Goal: Use online tool/utility: Utilize a website feature to perform a specific function

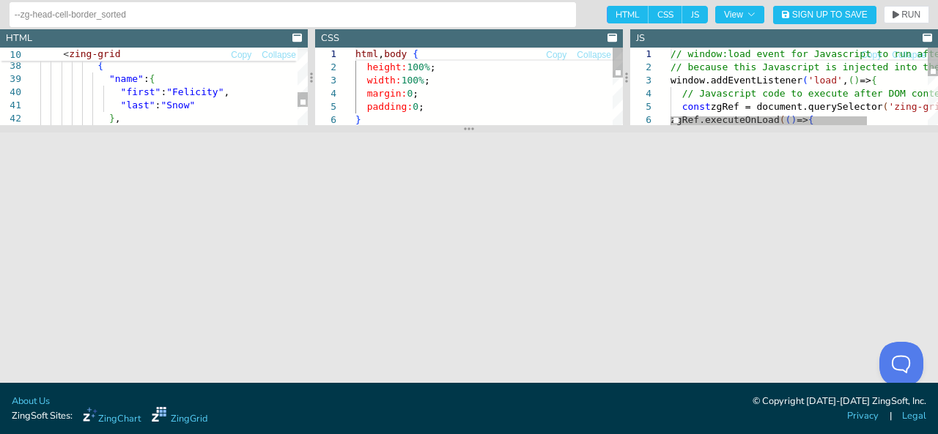
drag, startPoint x: 467, startPoint y: 204, endPoint x: 464, endPoint y: 130, distance: 74.1
click at [464, 130] on icon at bounding box center [469, 129] width 10 height 12
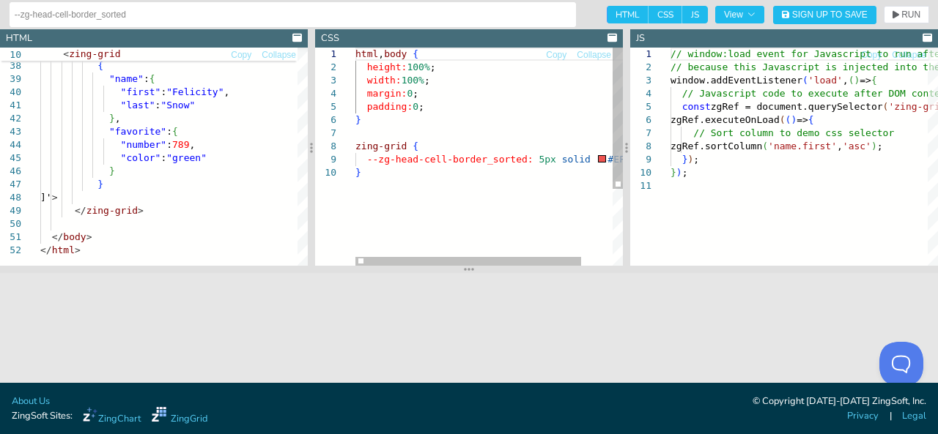
drag, startPoint x: 470, startPoint y: 127, endPoint x: 469, endPoint y: 330, distance: 202.9
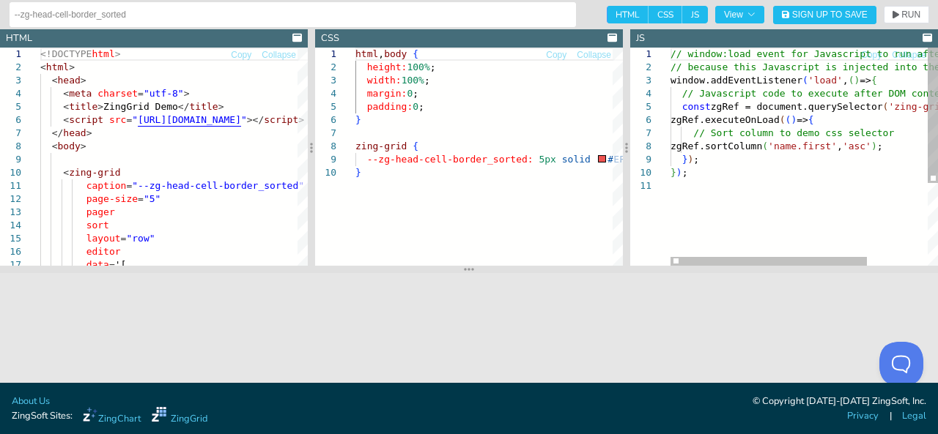
click at [890, 220] on div "// window:load event for Javascript to run after H TML // because this Javascri…" at bounding box center [845, 223] width 350 height 350
click at [670, 264] on div at bounding box center [768, 261] width 196 height 9
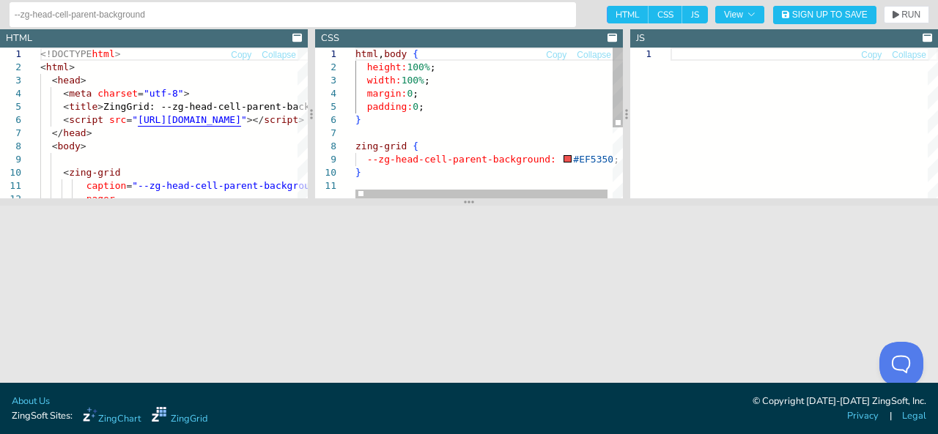
click at [491, 160] on div "html , body { height: 100% ; width: 100% ; margin: 0 ; padding: 0 ; } zing-grid…" at bounding box center [491, 189] width 272 height 283
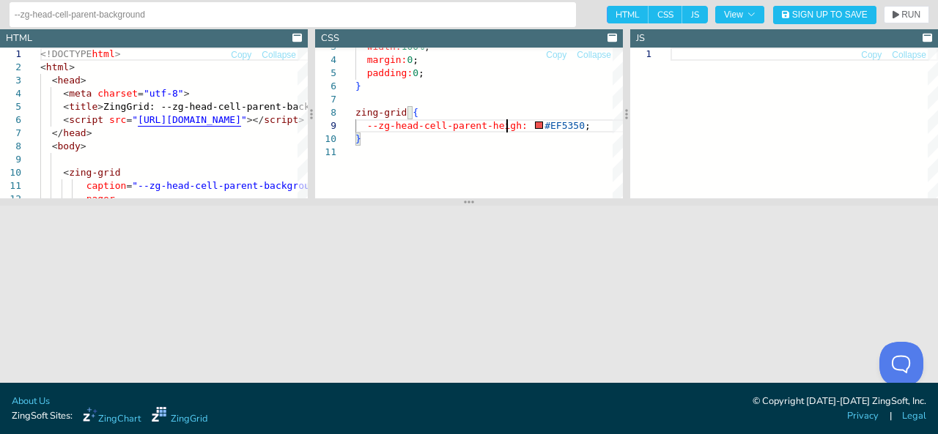
scroll to position [106, 157]
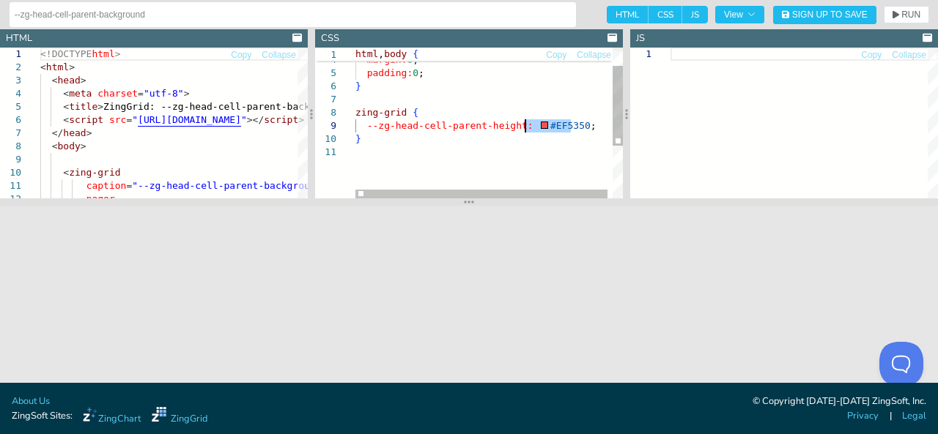
drag, startPoint x: 570, startPoint y: 125, endPoint x: 529, endPoint y: 127, distance: 41.0
click at [529, 125] on div "width: 100% ; margin: 0 ; padding: 0 ; } zing-grid { --zg-head-cell-parent-heig…" at bounding box center [491, 155] width 272 height 283
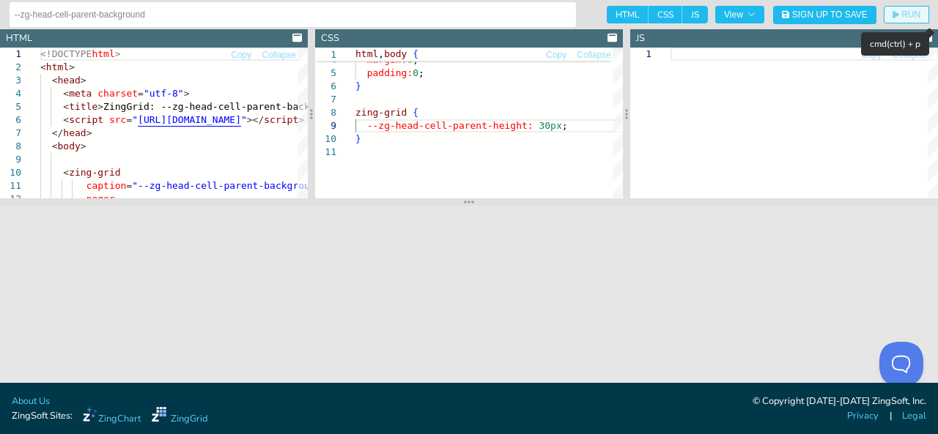
click at [908, 14] on span "RUN" at bounding box center [910, 14] width 19 height 9
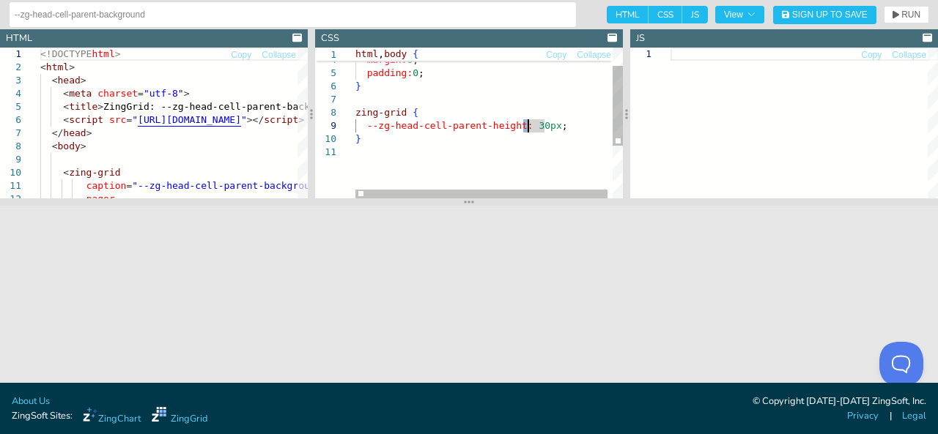
click at [528, 127] on div "width: 100% ; margin: 0 ; padding: 0 ; } zing-grid { --zg-head-cell-parent-heig…" at bounding box center [491, 155] width 272 height 283
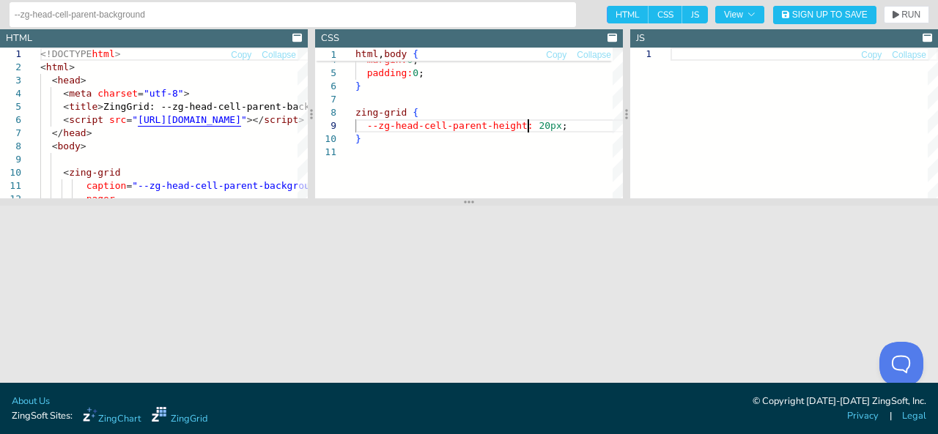
scroll to position [106, 172]
click at [905, 13] on span "RUN" at bounding box center [910, 14] width 19 height 9
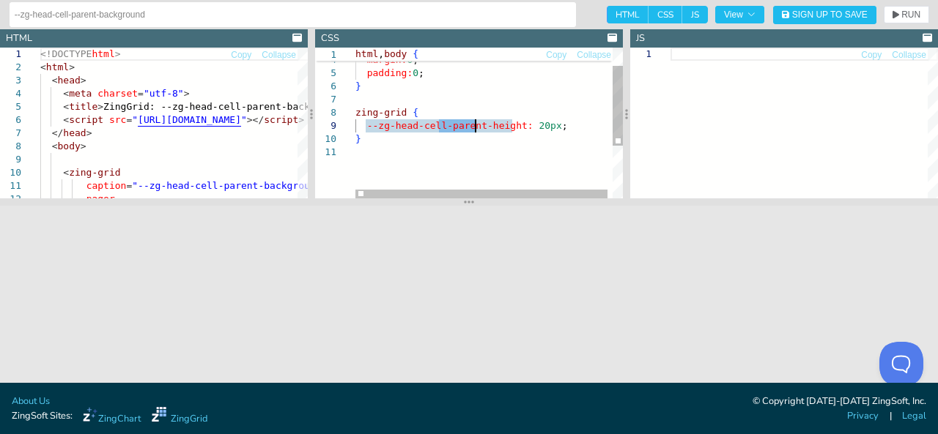
drag, startPoint x: 441, startPoint y: 123, endPoint x: 478, endPoint y: 126, distance: 36.7
click at [478, 126] on div "width: 100% ; margin: 0 ; padding: 0 ; } zing-grid { --zg-head-cell-parent-heig…" at bounding box center [491, 155] width 272 height 283
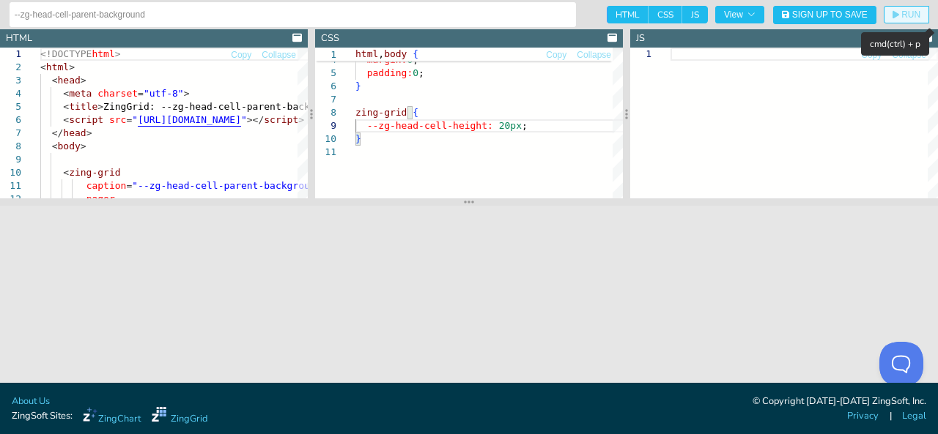
click at [901, 14] on span "RUN" at bounding box center [910, 14] width 19 height 9
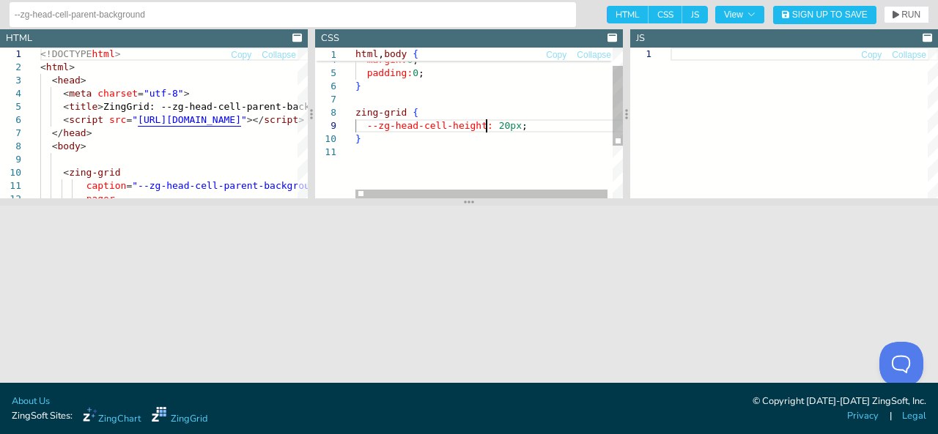
scroll to position [106, 84]
click at [489, 125] on div "width: 100% ; margin: 0 ; padding: 0 ; } zing-grid { --zg-head-cell-height: 20p…" at bounding box center [491, 155] width 272 height 283
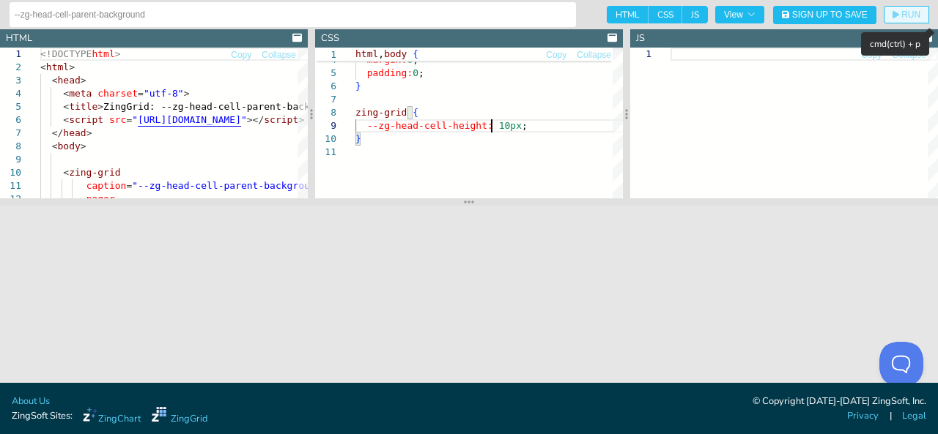
type textarea "html, body { height:100%; width:100%; margin:0; padding:0; } zing-grid { --zg-h…"
click at [908, 7] on button "RUN" at bounding box center [905, 15] width 45 height 18
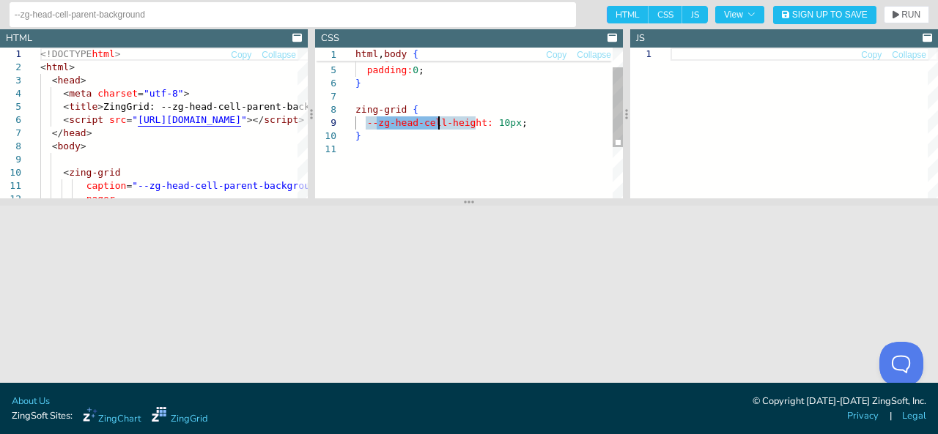
drag, startPoint x: 378, startPoint y: 123, endPoint x: 438, endPoint y: 128, distance: 60.3
click at [438, 128] on div "width: 100% ; margin: 0 ; padding: 0 ; } zing-grid { --zg-head-cell-height: 10p…" at bounding box center [488, 152] width 267 height 283
click at [377, 136] on div "width: 100% ; margin: 0 ; padding: 0 ; } zing-grid { --zg-head-cell-height: 10p…" at bounding box center [488, 152] width 267 height 283
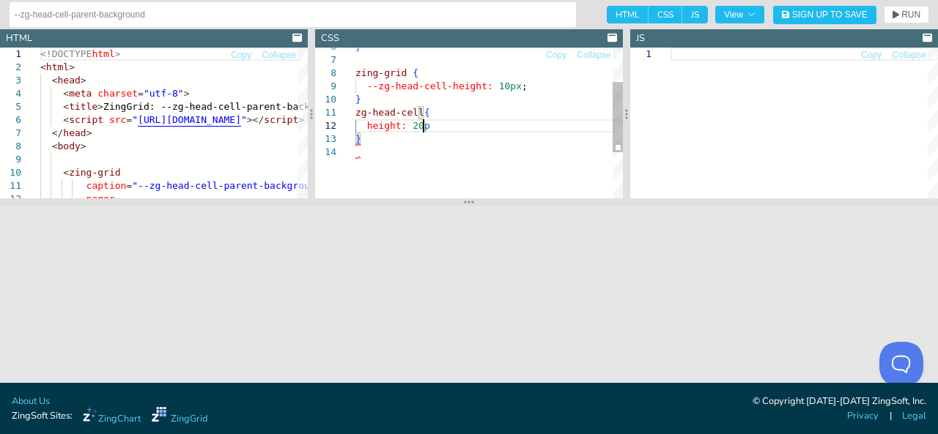
scroll to position [14, 72]
type textarea "zg-head-cell{ height: 20px }"
click at [903, 15] on span "RUN" at bounding box center [910, 14] width 19 height 9
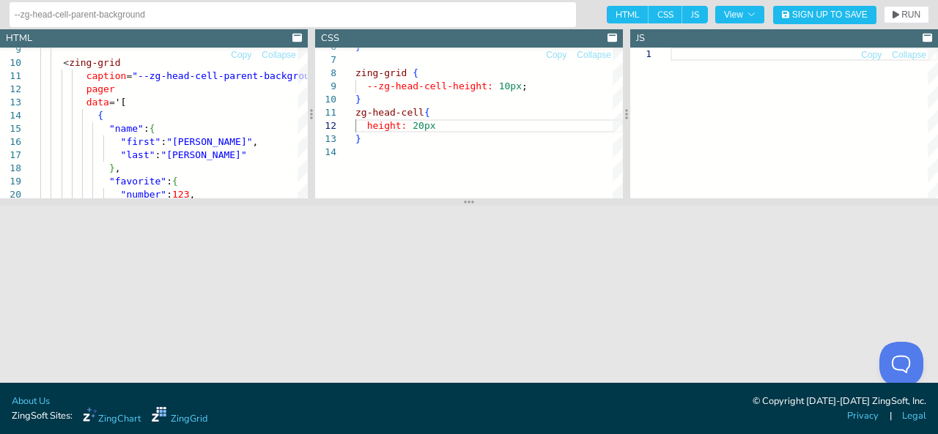
click at [447, 433] on footer "About Us ZingSoft Sites: ZingChart ZingGrid © Copyright 2009-2025 ZingSoft, Inc…" at bounding box center [469, 408] width 938 height 51
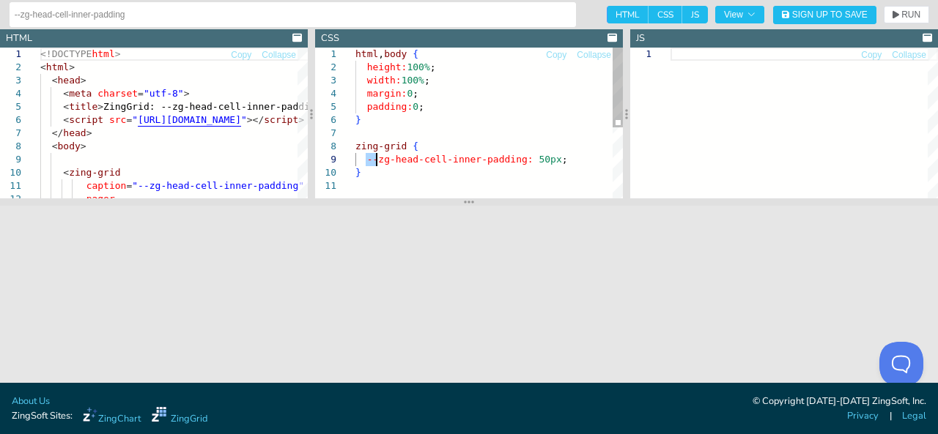
drag, startPoint x: 366, startPoint y: 157, endPoint x: 373, endPoint y: 169, distance: 13.4
click at [375, 158] on div "html , body { height: 100% ; width: 100% ; margin: 0 ; padding: 0 ; } zing-grid…" at bounding box center [488, 189] width 267 height 283
drag, startPoint x: 360, startPoint y: 174, endPoint x: 355, endPoint y: 149, distance: 26.3
click at [355, 149] on div "html , body { height: 100% ; width: 100% ; margin: 0 ; padding: 0 ; } zing-grid…" at bounding box center [488, 189] width 267 height 283
click at [464, 121] on div "html , body { height: 100% ; width: 100% ; margin: 0 ; padding: 0 ; } zing-grid…" at bounding box center [488, 189] width 267 height 283
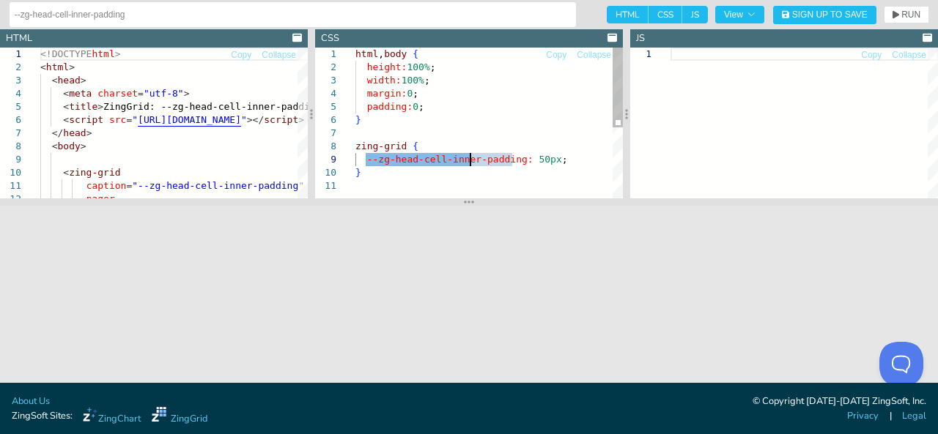
drag, startPoint x: 365, startPoint y: 159, endPoint x: 489, endPoint y: 199, distance: 130.9
click at [467, 157] on div "html , body { height: 100% ; width: 100% ; margin: 0 ; padding: 0 ; } zing-grid…" at bounding box center [488, 189] width 267 height 283
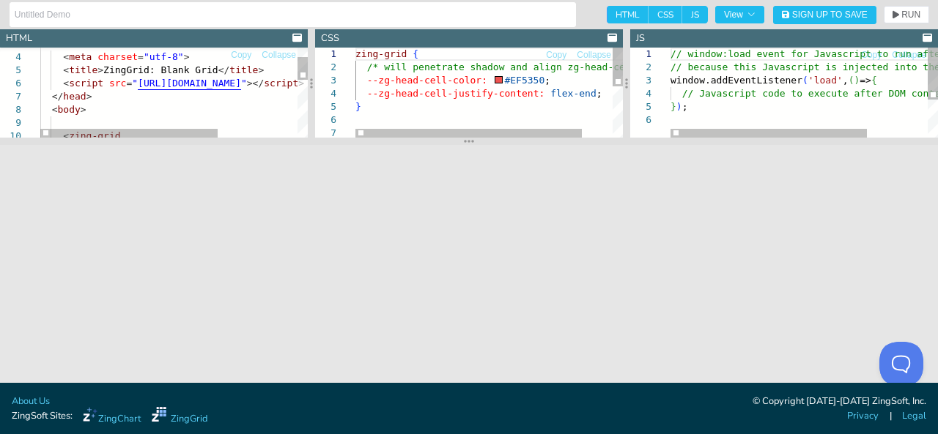
drag, startPoint x: 471, startPoint y: 202, endPoint x: 475, endPoint y: 138, distance: 63.8
click at [475, 138] on section at bounding box center [469, 141] width 938 height 7
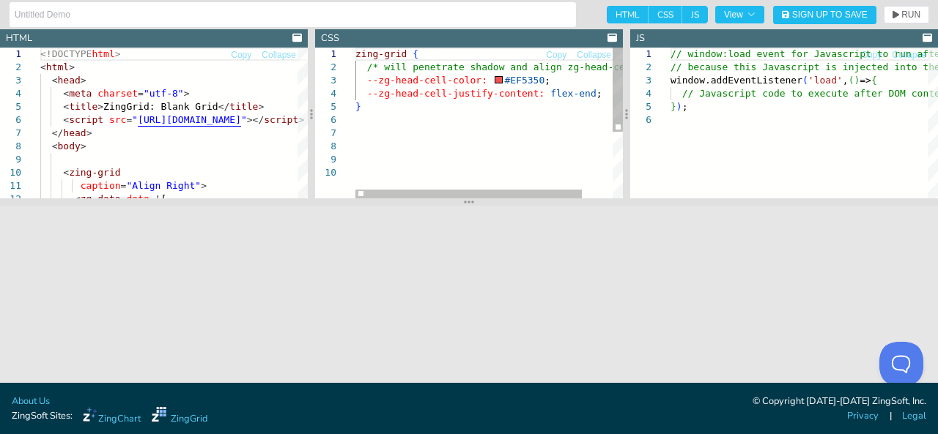
click at [583, 94] on div "zing-grid { /* will penetrate shadow and align zg-head-cell */ --zg-head-cell-c…" at bounding box center [506, 183] width 303 height 270
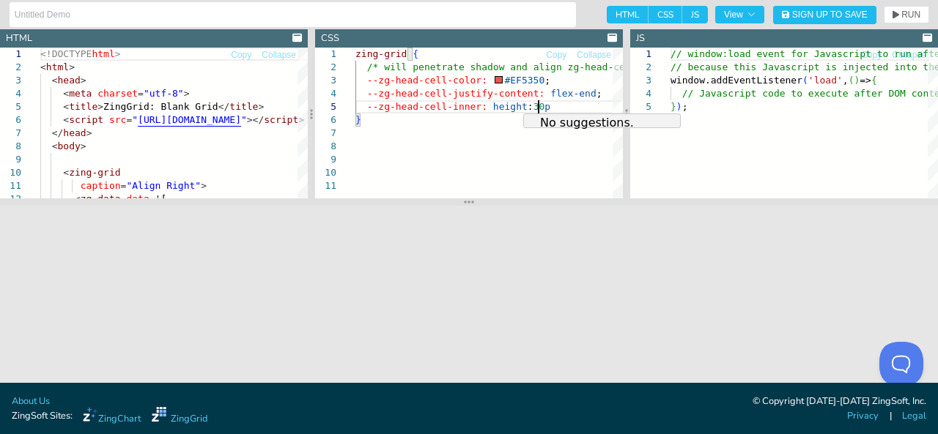
scroll to position [53, 188]
type textarea "zing-grid { /* will penetrate shadow and align zg-head-cell */ --zg-head-cell-c…"
click at [910, 15] on span "RUN" at bounding box center [910, 14] width 19 height 9
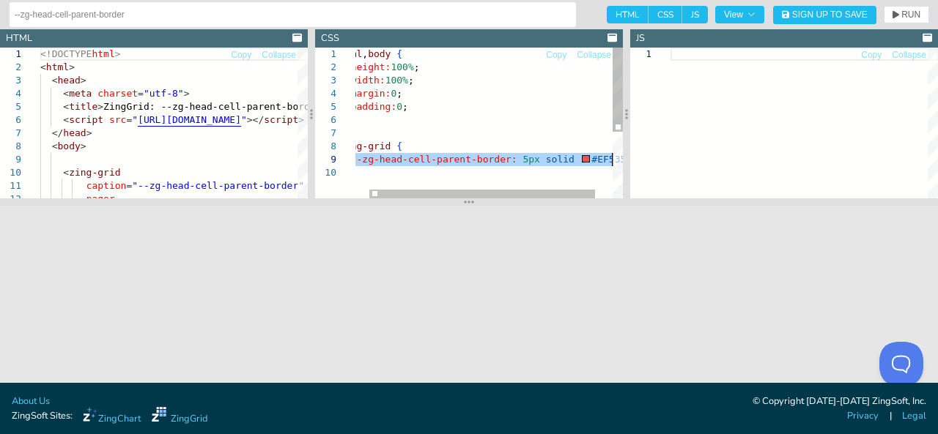
drag, startPoint x: 365, startPoint y: 160, endPoint x: 626, endPoint y: 160, distance: 260.8
click at [626, 160] on div "html , body { height: 100% ; width: 100% ; margin: 0 ; padding: 0 ; } zing-grid…" at bounding box center [491, 183] width 304 height 270
